Goal: Information Seeking & Learning: Learn about a topic

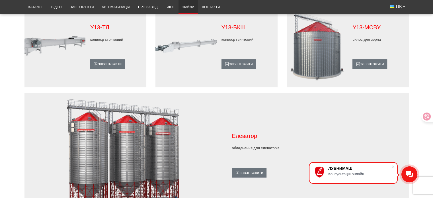
scroll to position [569, 0]
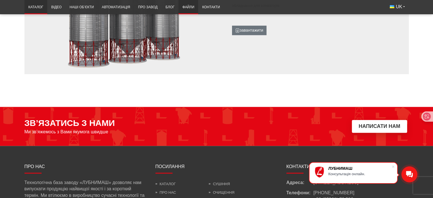
click at [38, 7] on link "Каталог" at bounding box center [35, 7] width 23 height 11
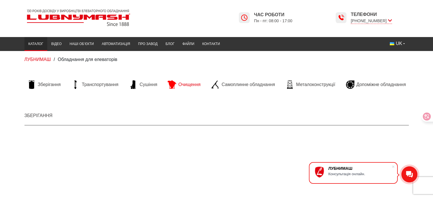
click at [184, 84] on span "Очищення" at bounding box center [189, 84] width 22 height 6
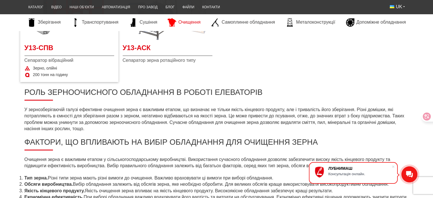
scroll to position [142, 0]
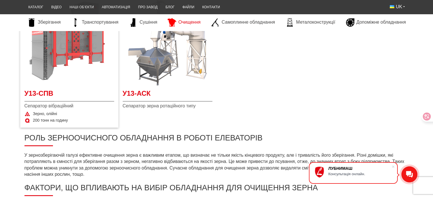
click at [58, 64] on img at bounding box center [69, 41] width 90 height 90
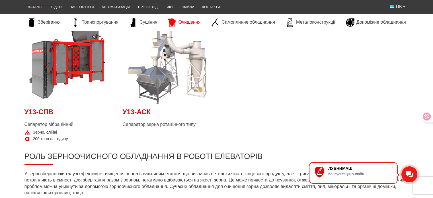
scroll to position [114, 0]
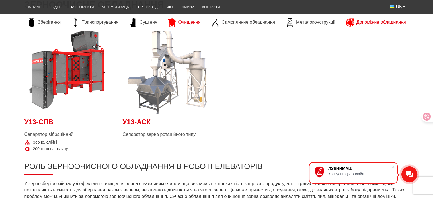
click at [370, 24] on span "Допоміжне обладнання" at bounding box center [381, 22] width 50 height 6
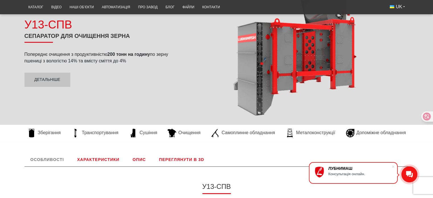
scroll to position [85, 0]
click at [99, 156] on link "Характеристики" at bounding box center [98, 160] width 54 height 14
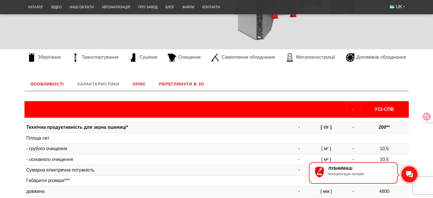
click at [135, 83] on link "Опис" at bounding box center [139, 84] width 25 height 14
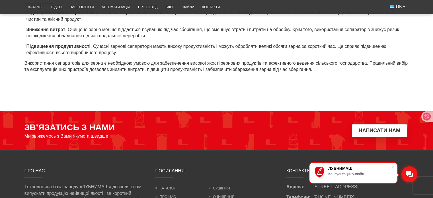
scroll to position [161, 0]
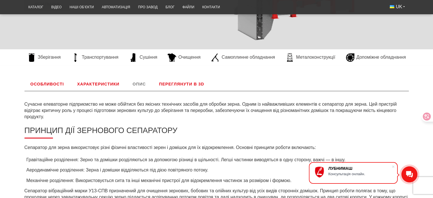
click at [190, 84] on link "Переглянути в 3D" at bounding box center [181, 84] width 57 height 14
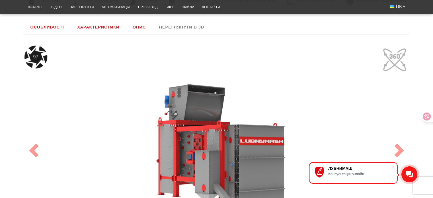
scroll to position [275, 0]
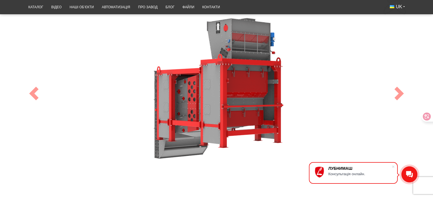
drag, startPoint x: 286, startPoint y: 103, endPoint x: 200, endPoint y: 99, distance: 86.9
click at [200, 99] on div "100" at bounding box center [216, 94] width 384 height 210
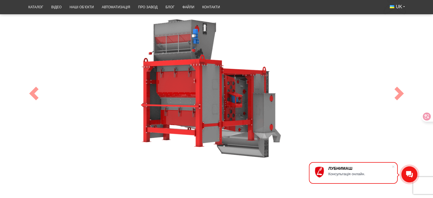
drag, startPoint x: 301, startPoint y: 101, endPoint x: 270, endPoint y: 89, distance: 33.4
click at [270, 89] on div "100" at bounding box center [216, 94] width 384 height 210
drag, startPoint x: 195, startPoint y: 130, endPoint x: 195, endPoint y: 125, distance: 5.4
click at [195, 125] on div "100" at bounding box center [216, 94] width 384 height 210
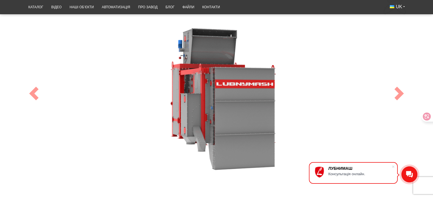
drag, startPoint x: 231, startPoint y: 132, endPoint x: 179, endPoint y: 120, distance: 53.9
click at [179, 120] on div "100" at bounding box center [216, 94] width 384 height 210
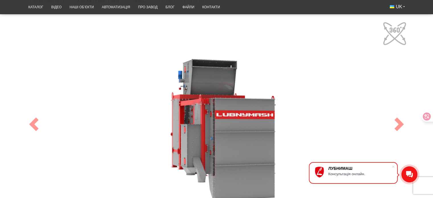
scroll to position [218, 0]
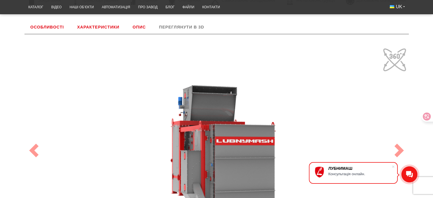
click at [49, 27] on link "Особливості" at bounding box center [47, 27] width 46 height 14
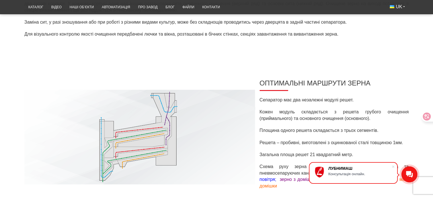
scroll to position [446, 0]
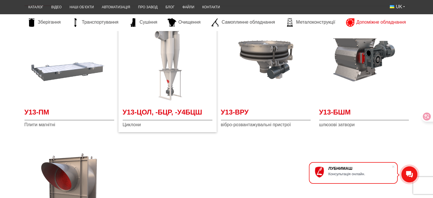
scroll to position [114, 0]
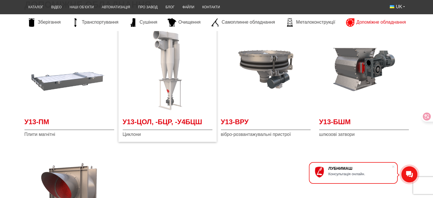
click at [172, 96] on img at bounding box center [168, 69] width 90 height 90
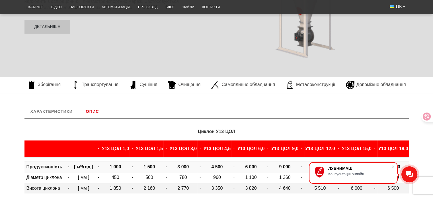
scroll to position [228, 0]
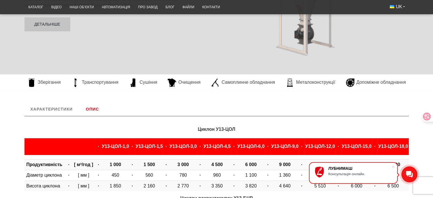
click at [64, 107] on link "Характеристики" at bounding box center [51, 109] width 54 height 14
click at [89, 106] on link "Опис" at bounding box center [92, 109] width 25 height 14
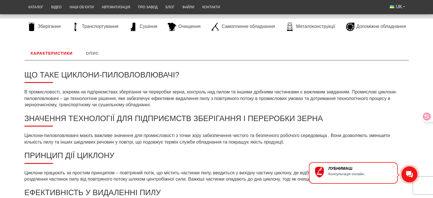
scroll to position [196, 0]
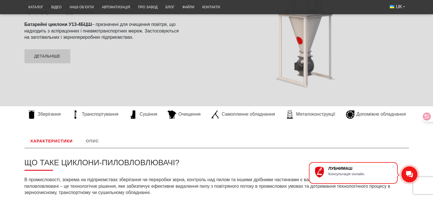
click at [49, 140] on link "Характеристики" at bounding box center [51, 141] width 54 height 14
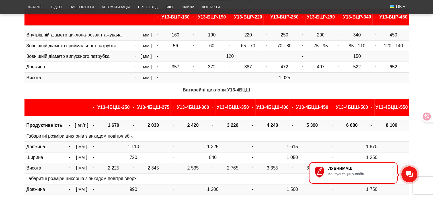
scroll to position [424, 0]
